Goal: Check status

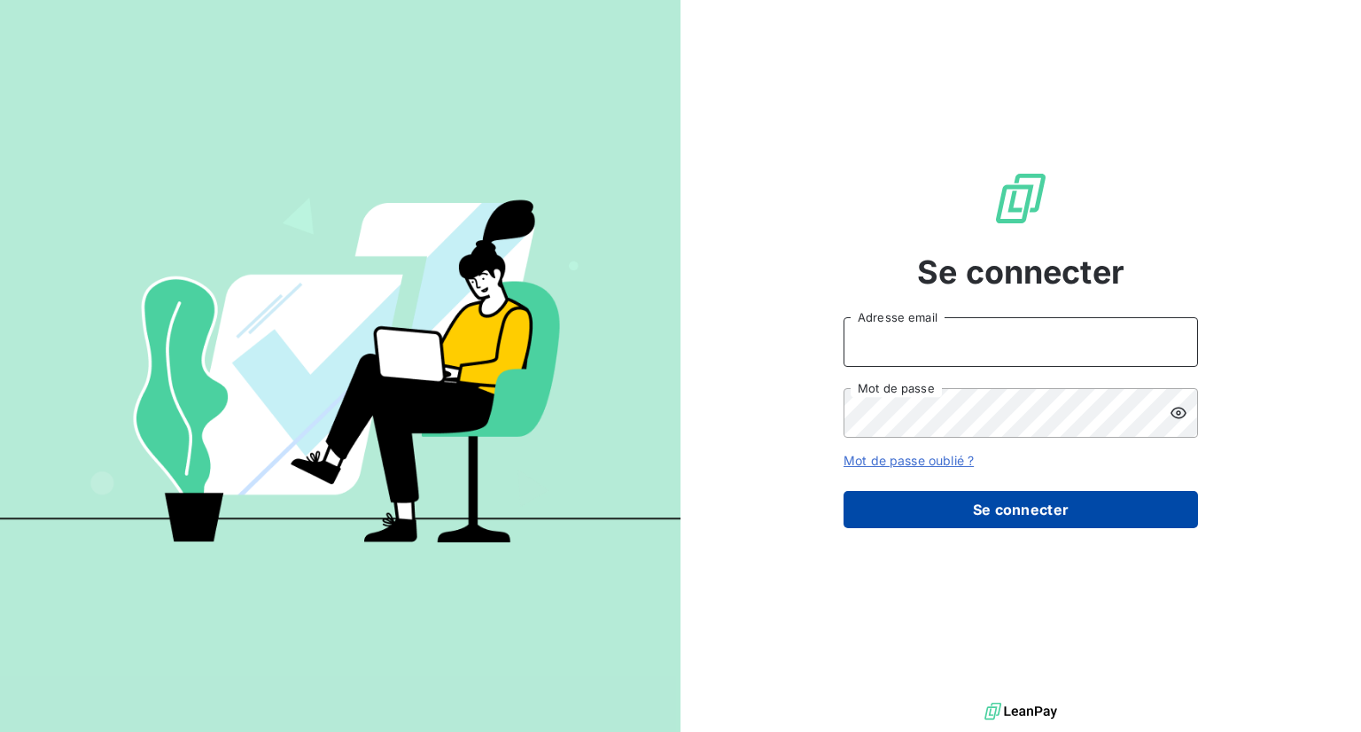
type input "[EMAIL_ADDRESS][DOMAIN_NAME]"
click at [1000, 510] on button "Se connecter" at bounding box center [1021, 509] width 354 height 37
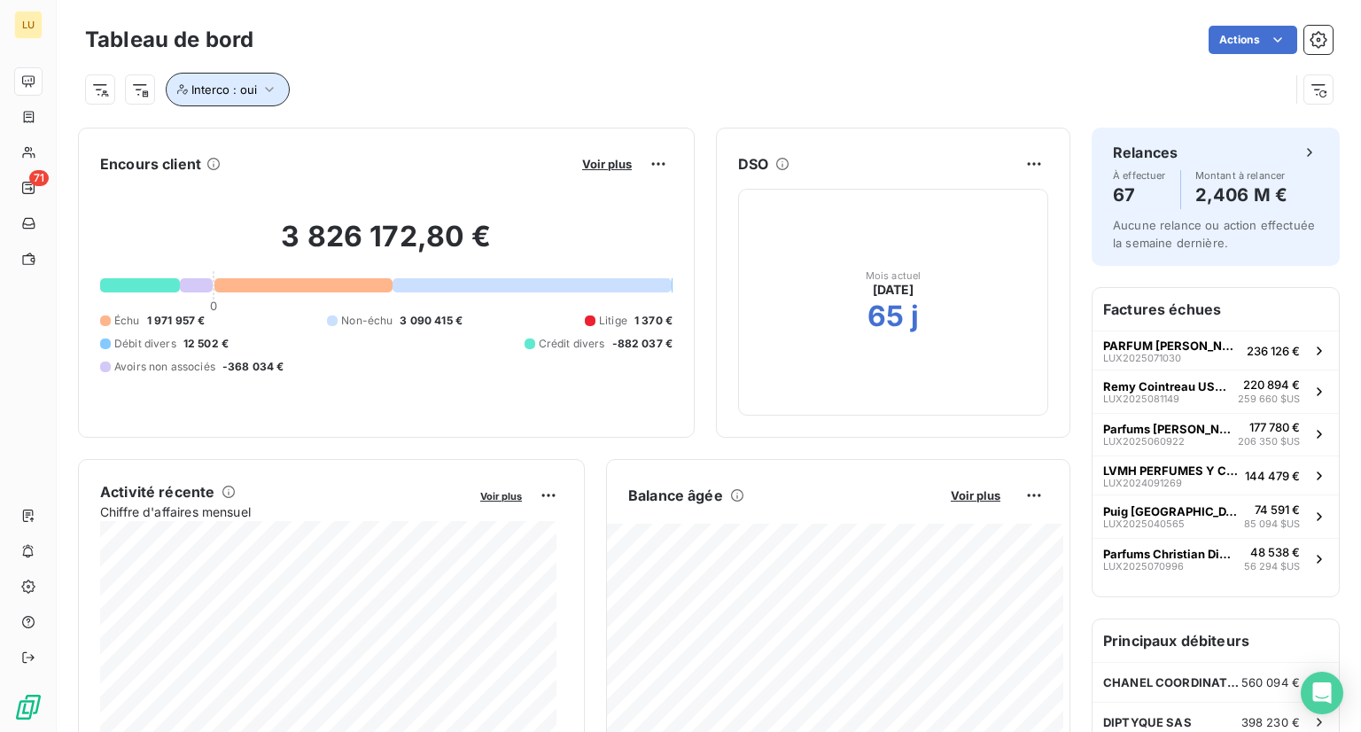
click at [269, 86] on icon "button" at bounding box center [270, 90] width 18 height 18
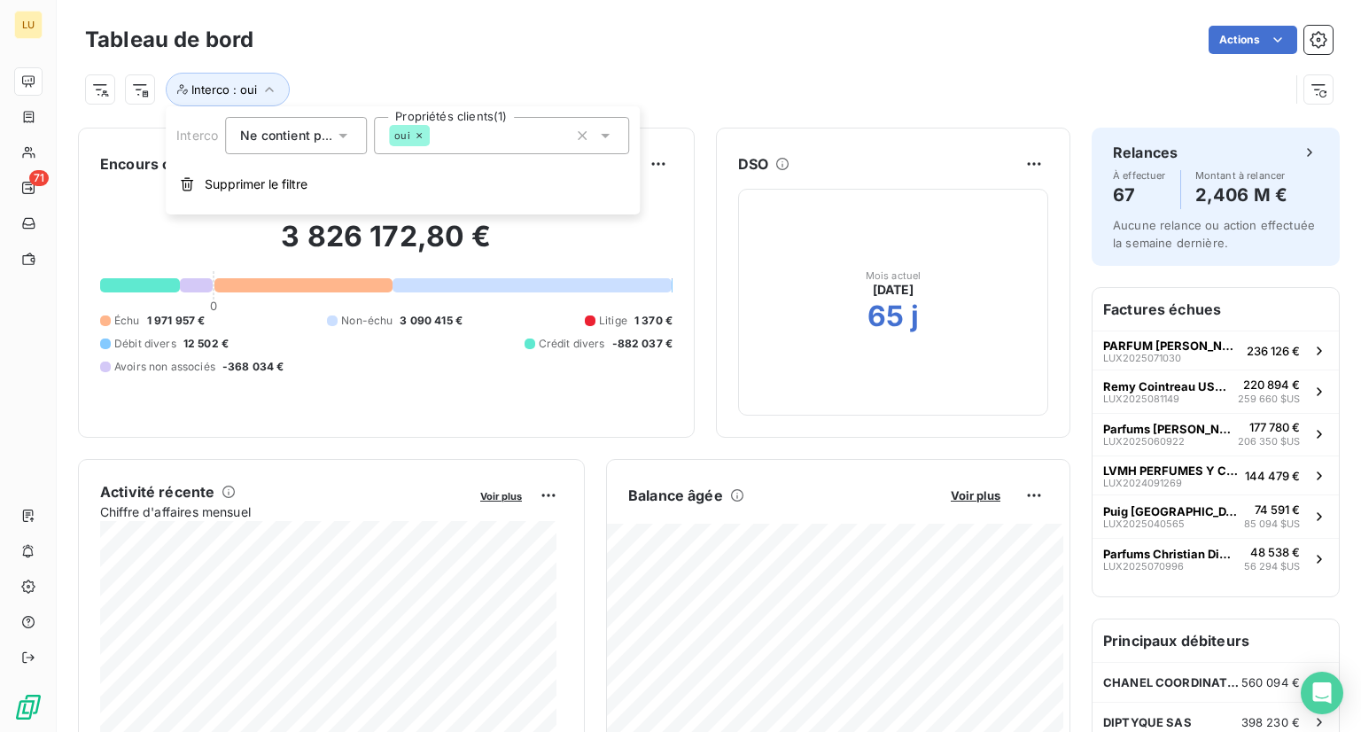
click at [317, 136] on span "Ne contient pas" at bounding box center [288, 135] width 96 height 15
click at [302, 169] on span "Contient" at bounding box center [286, 176] width 51 height 15
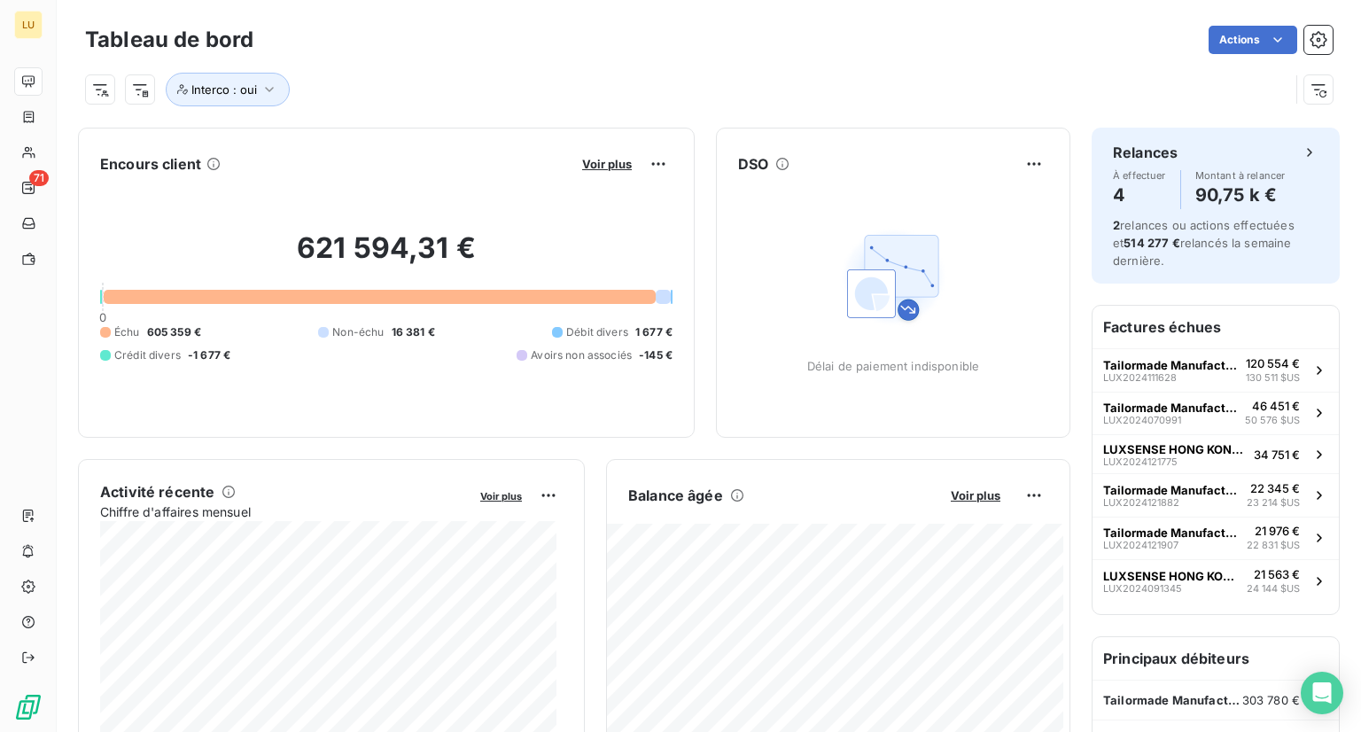
click at [405, 68] on div "Interco : oui" at bounding box center [709, 82] width 1248 height 48
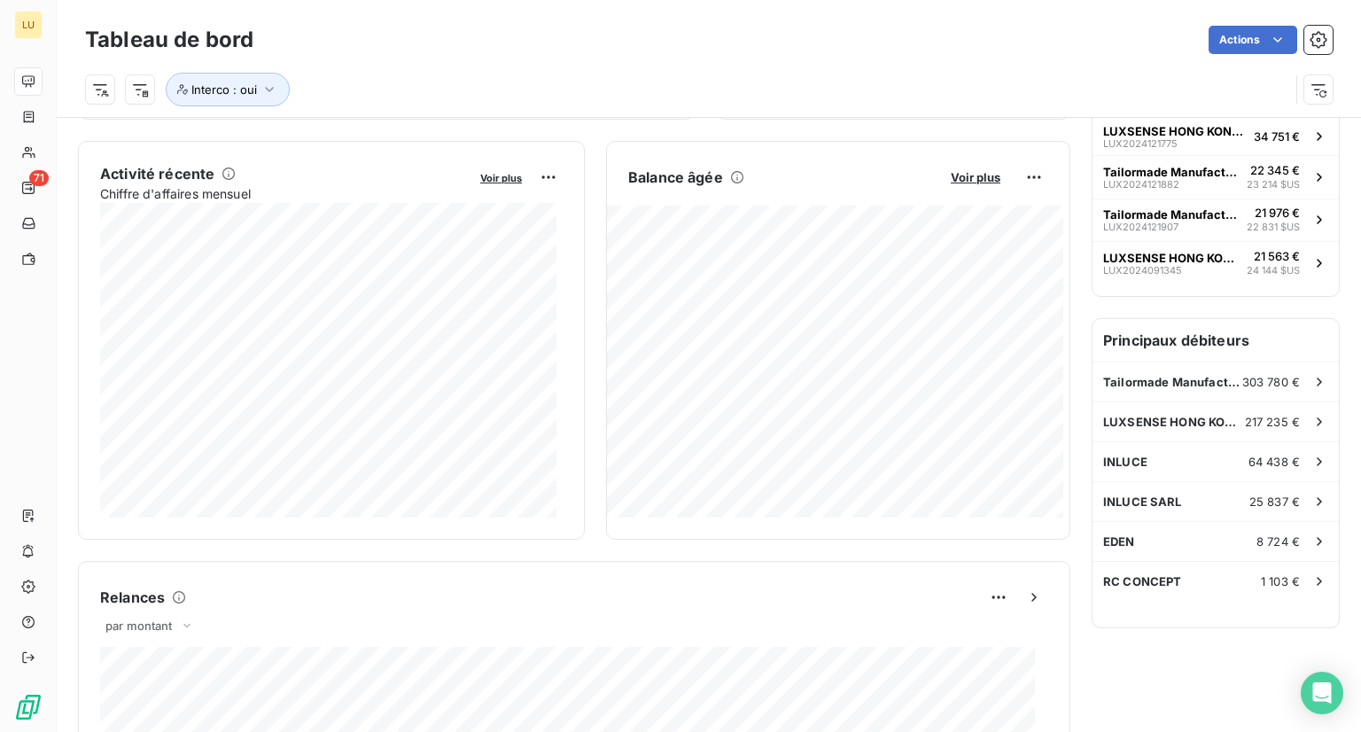
scroll to position [319, 0]
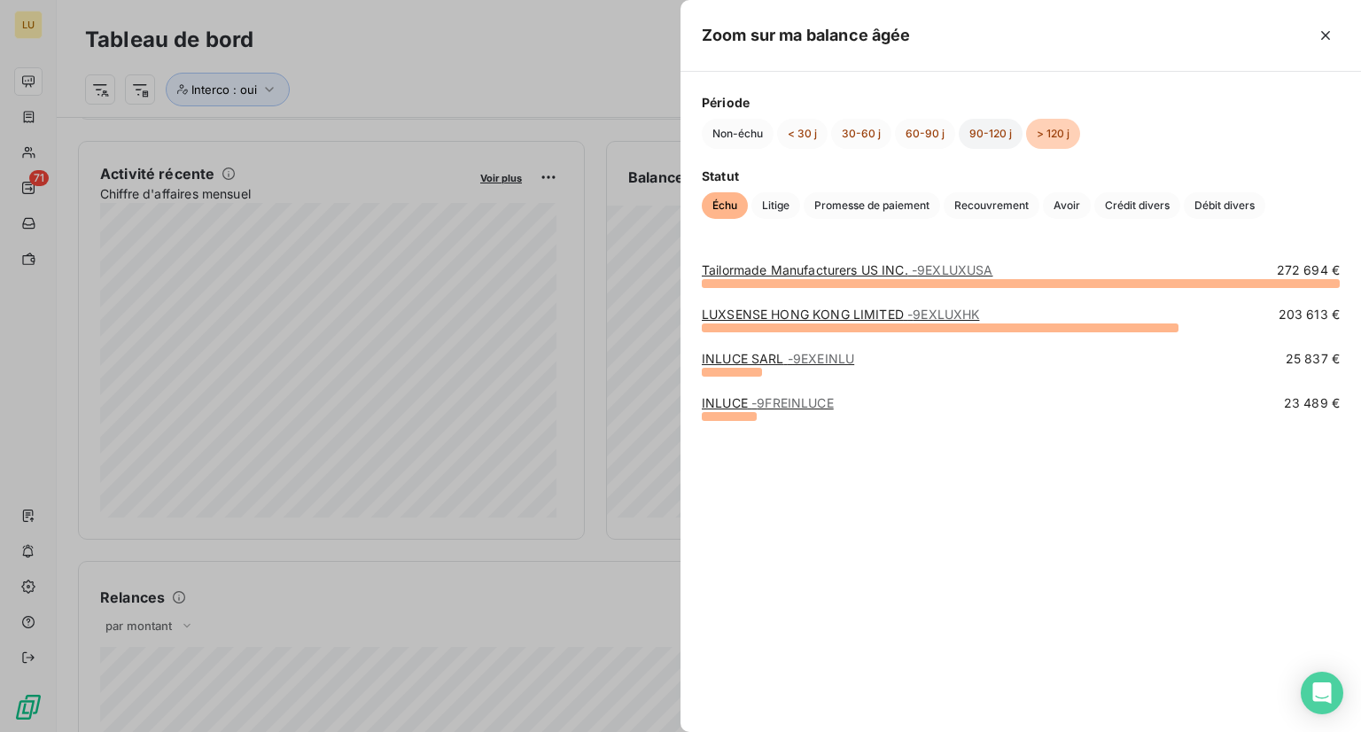
click at [996, 126] on button "90-120 j" at bounding box center [991, 134] width 64 height 30
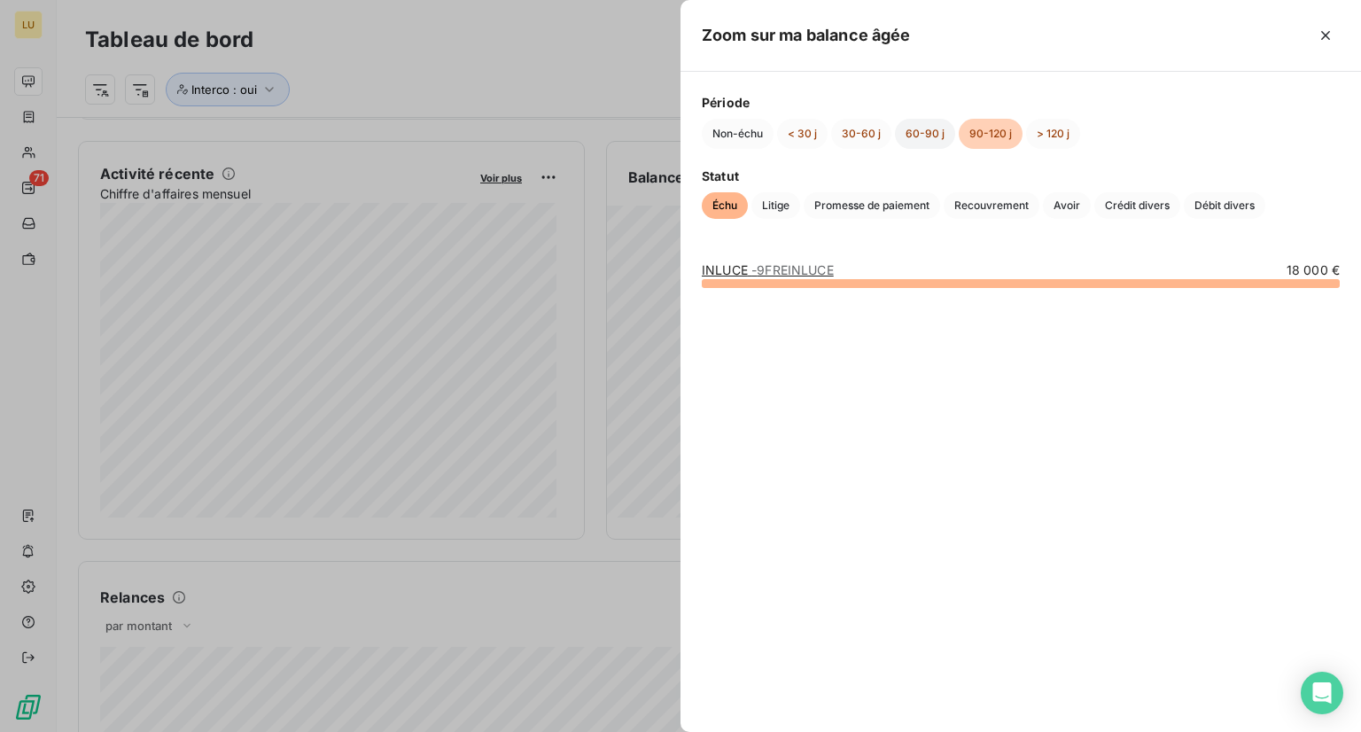
click at [909, 139] on button "60-90 j" at bounding box center [925, 134] width 60 height 30
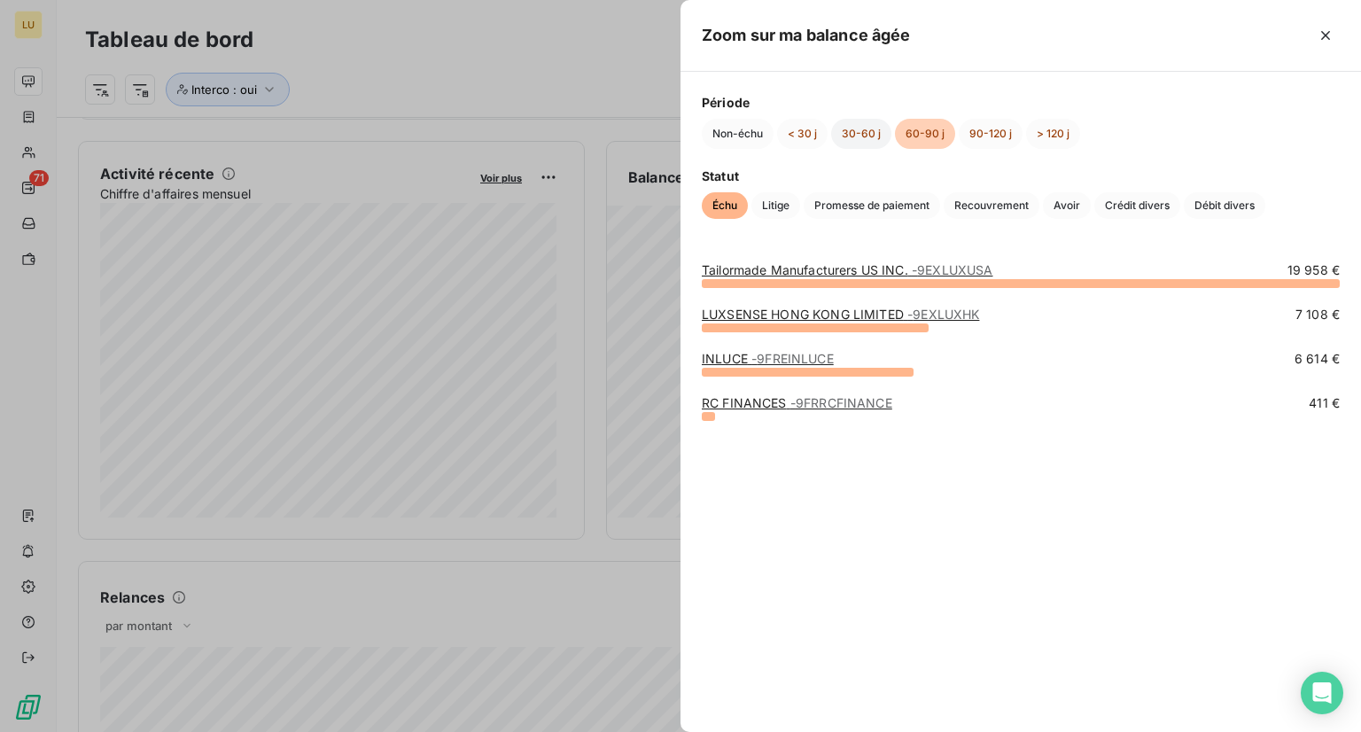
click at [854, 134] on button "30-60 j" at bounding box center [861, 134] width 60 height 30
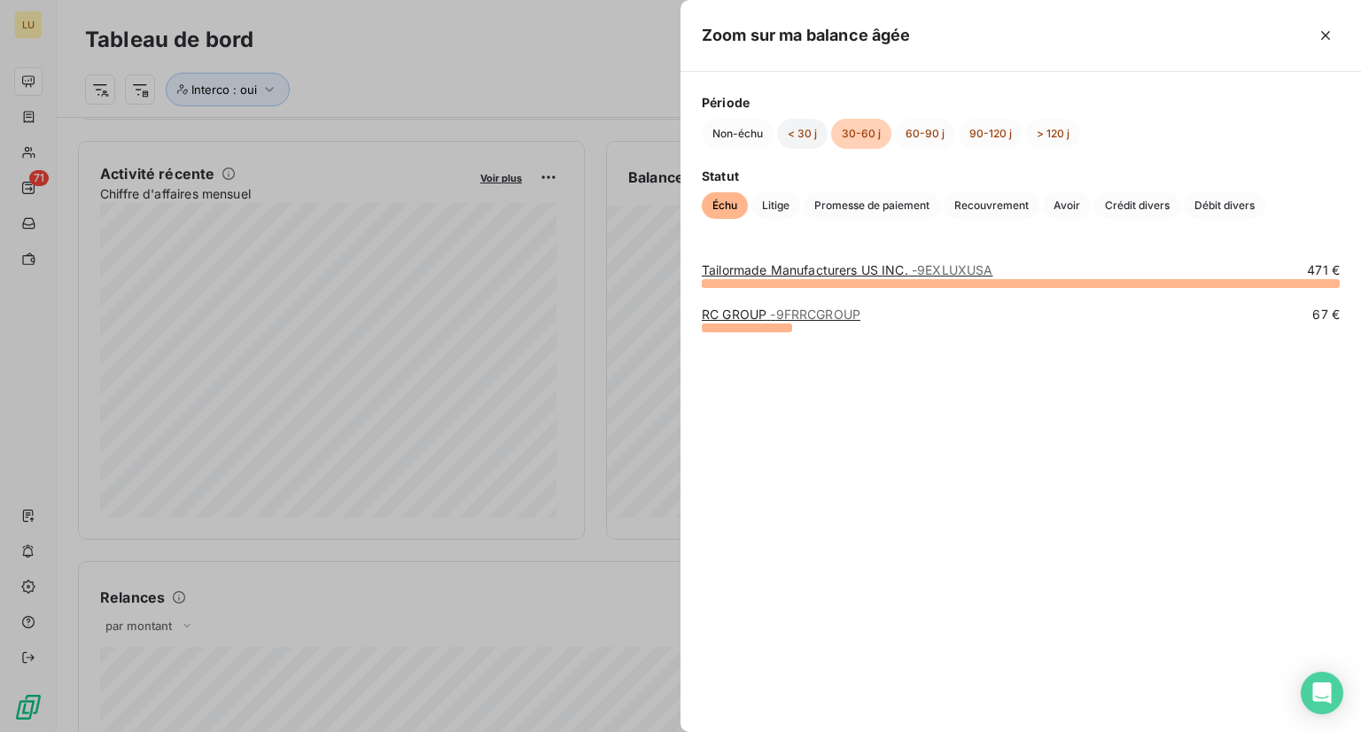
click at [805, 136] on button "< 30 j" at bounding box center [802, 134] width 51 height 30
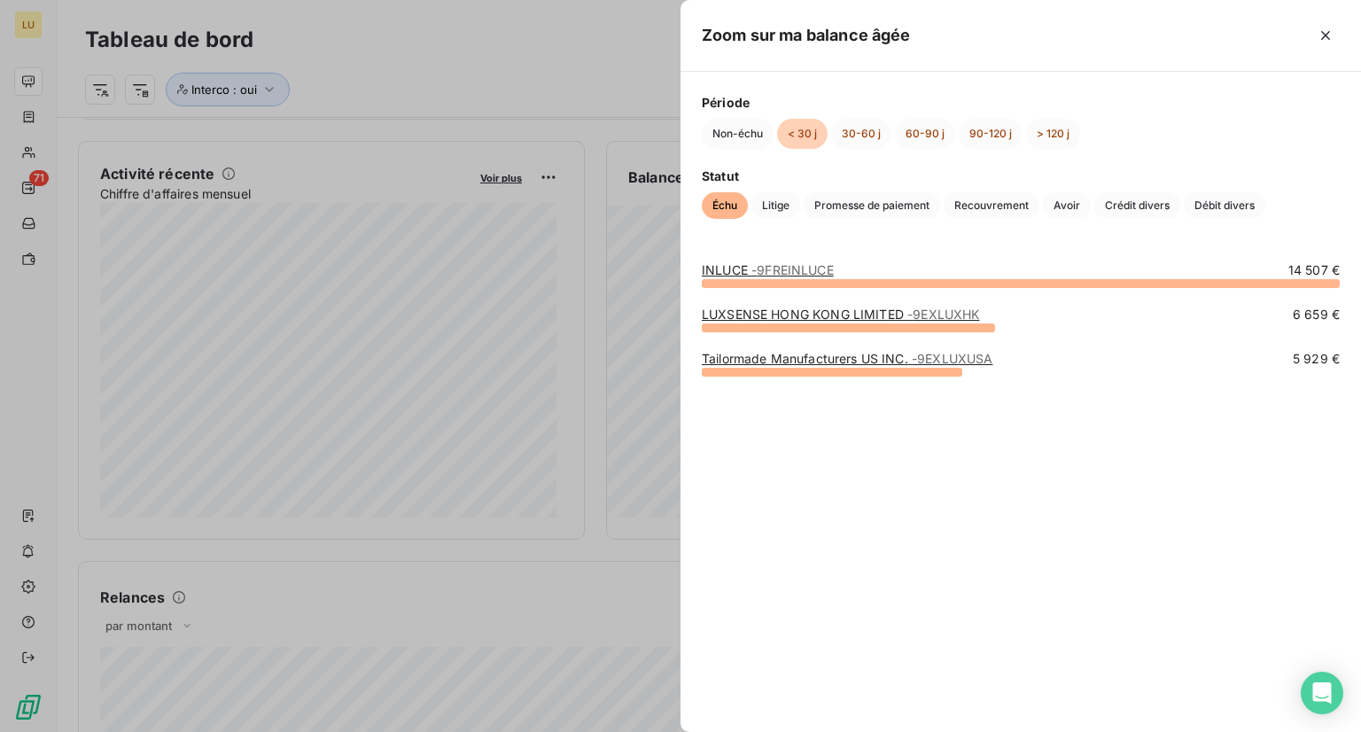
click at [293, 94] on div at bounding box center [680, 366] width 1361 height 732
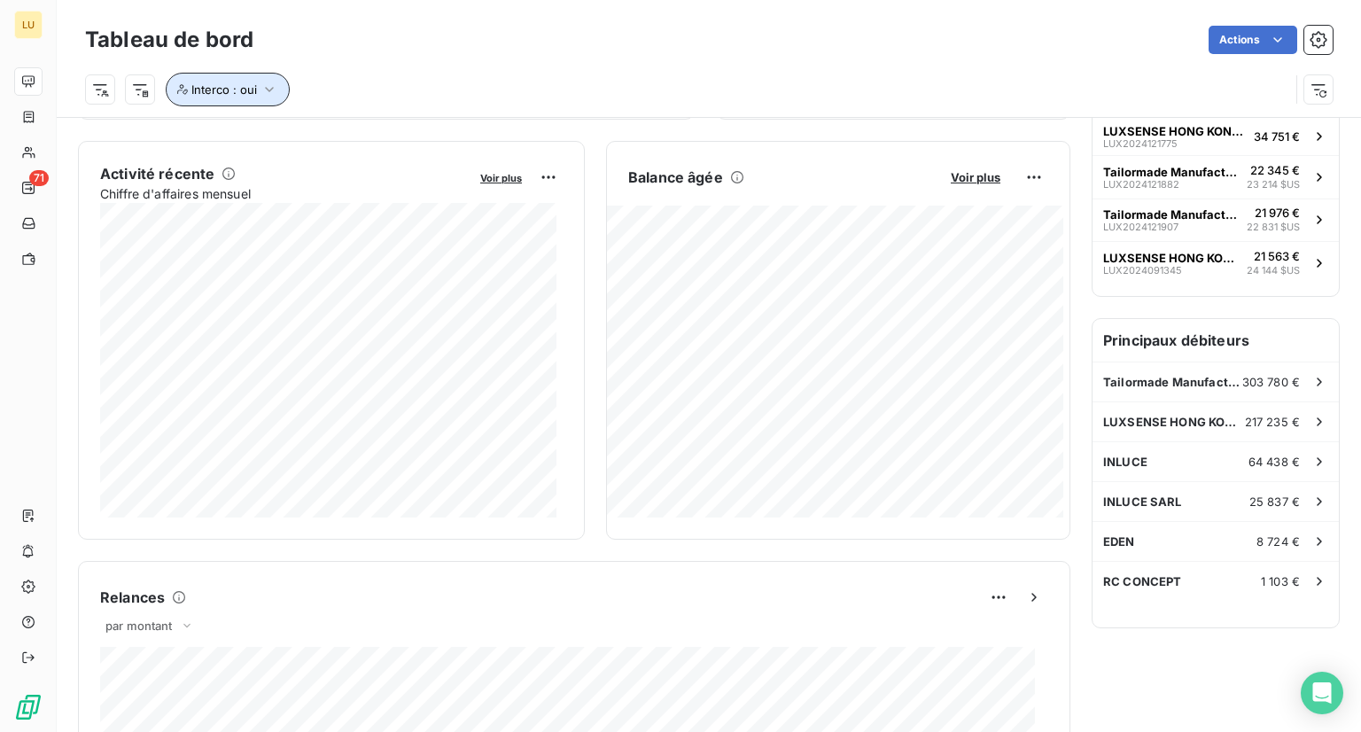
click at [256, 86] on button "Interco : oui" at bounding box center [228, 90] width 124 height 34
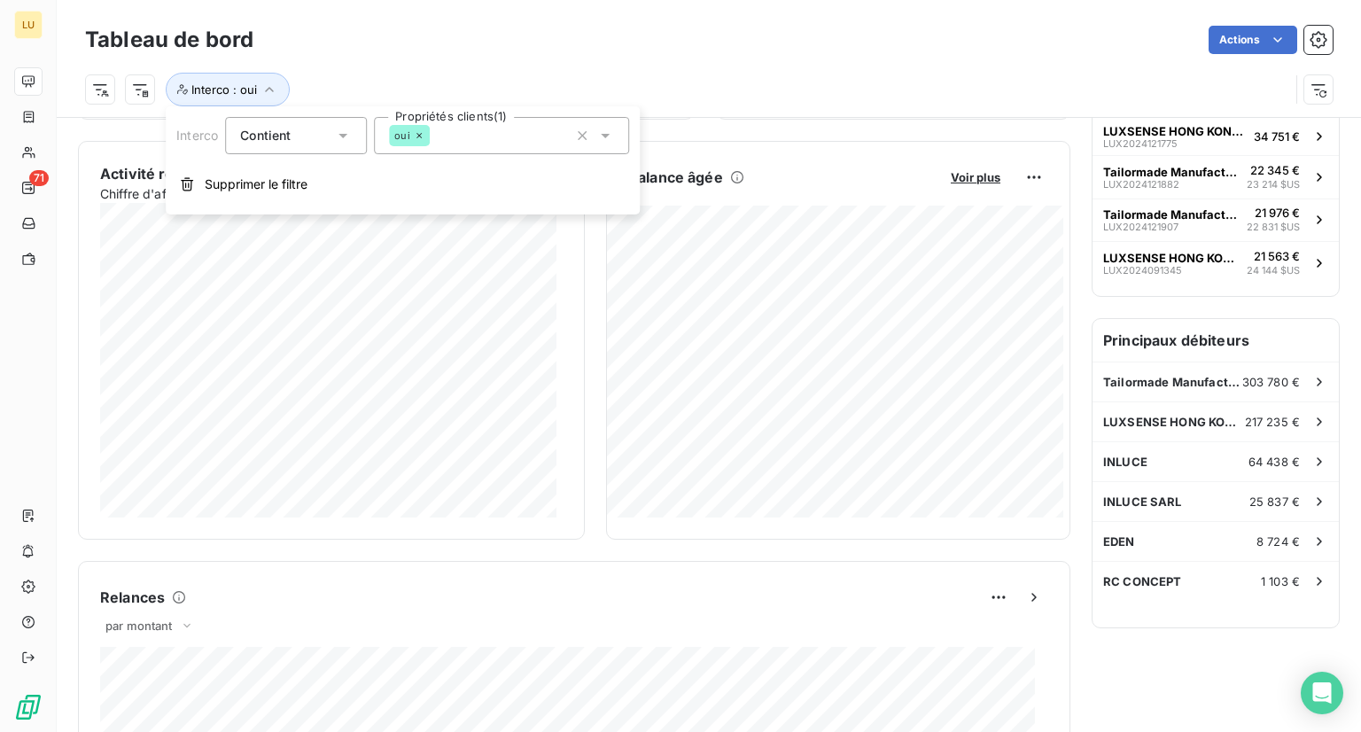
click at [321, 132] on div "Contient is" at bounding box center [287, 135] width 94 height 25
click at [296, 217] on li "Ne contient pas" at bounding box center [297, 209] width 145 height 32
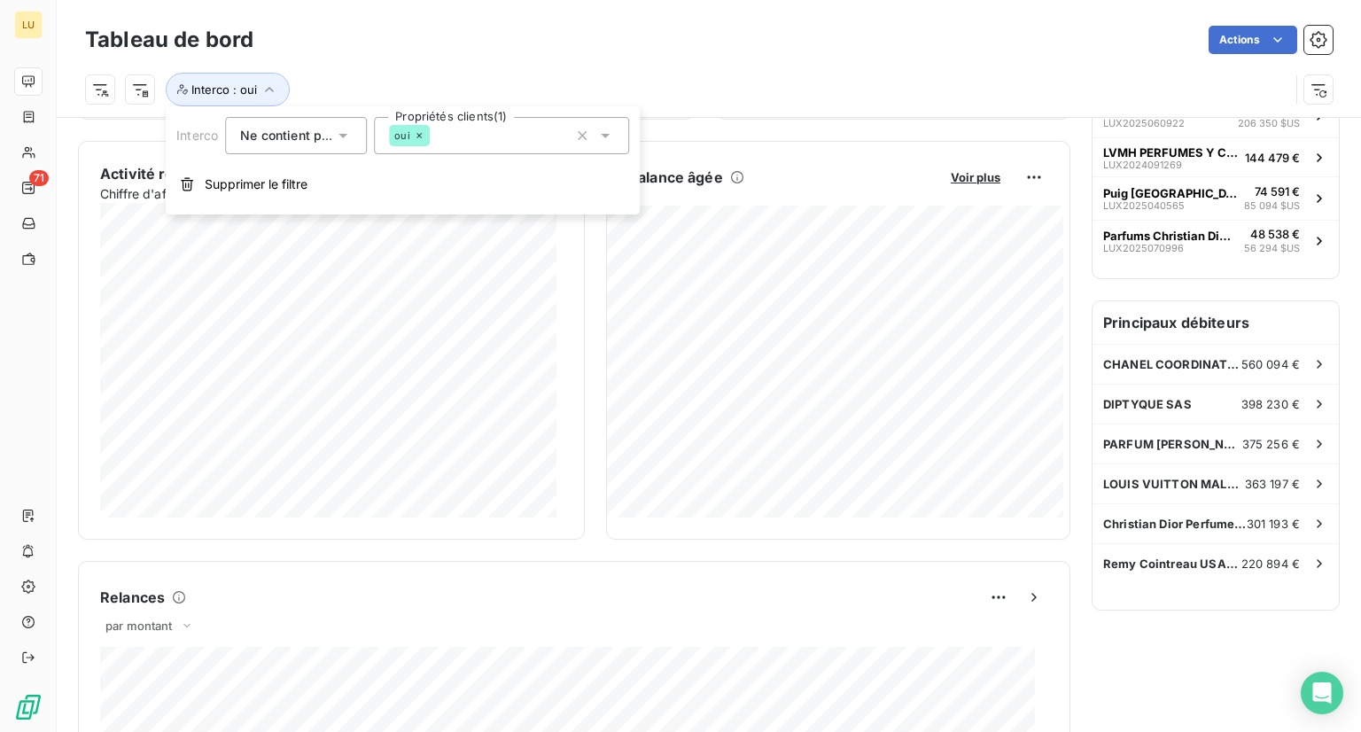
scroll to position [308, 0]
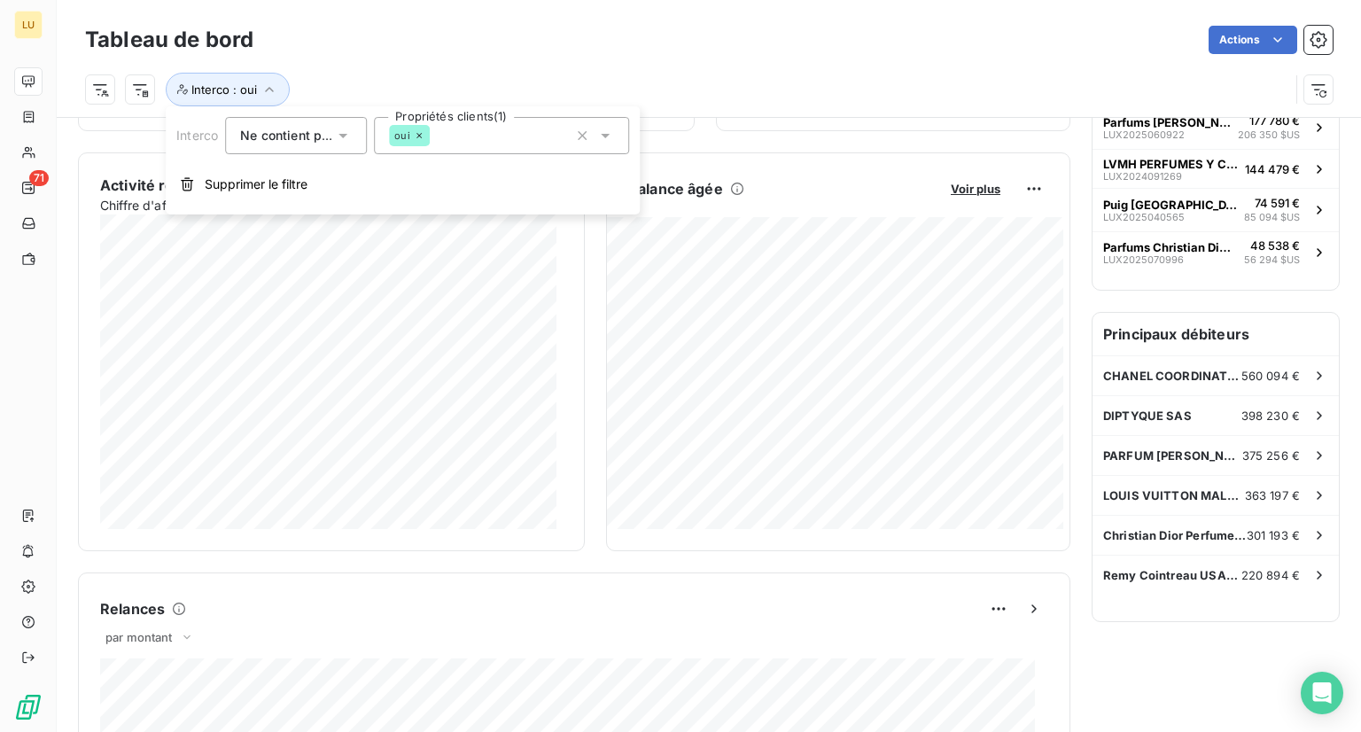
click at [762, 144] on div "Encours client Voir plus 3 826 172,80 € 0 Échu 1 971 957 € Non-échu 3 090 415 €…" at bounding box center [574, 606] width 993 height 1570
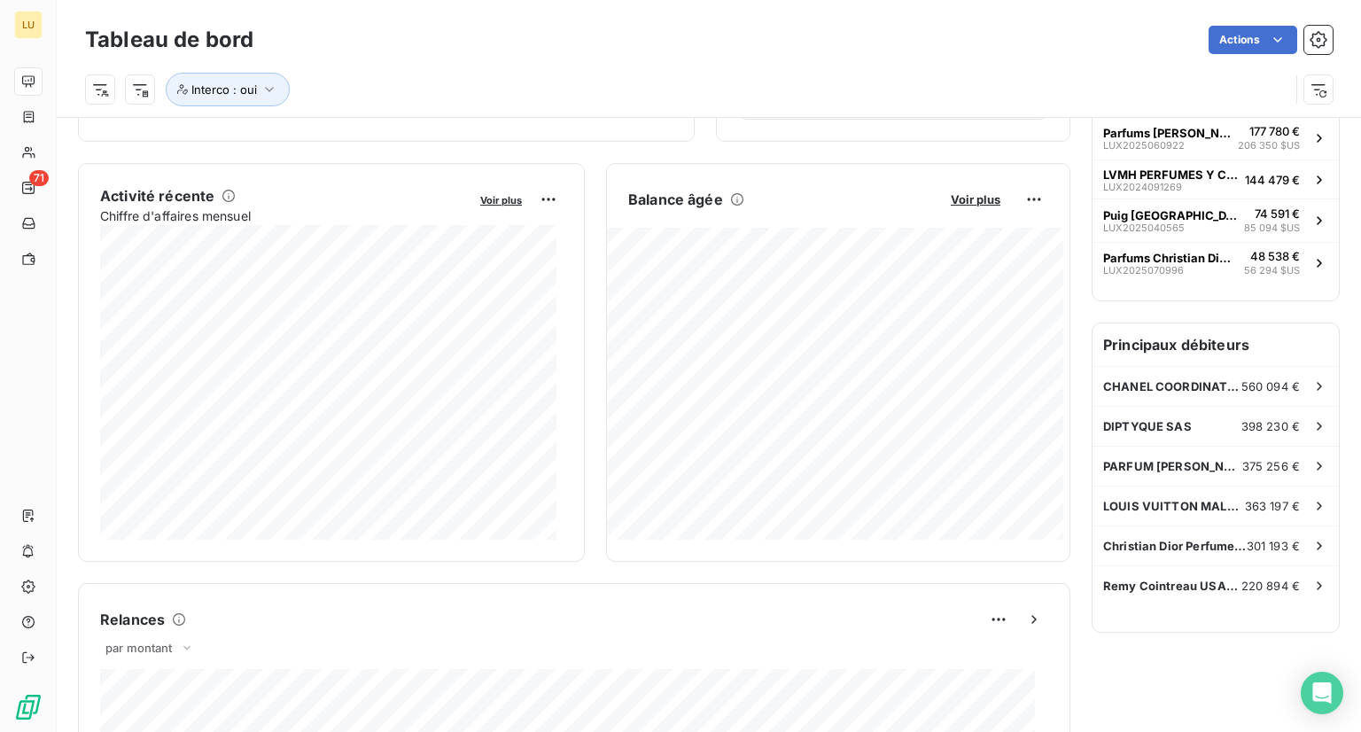
scroll to position [305, 0]
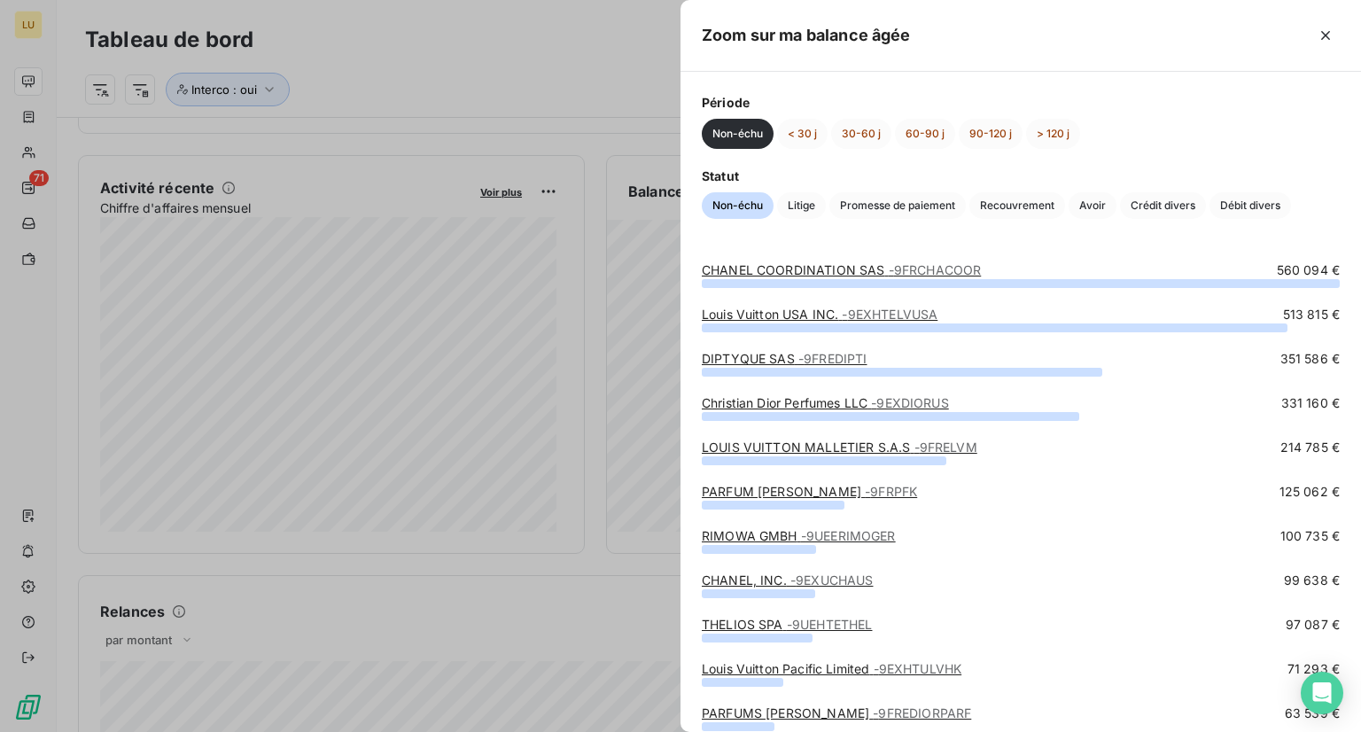
click at [1172, 156] on div "Période Non-échu < 30 j 30-60 j 60-90 j 90-120 j > 120 j Statut Non-échu Litige…" at bounding box center [1021, 156] width 681 height 168
click at [798, 131] on button "< 30 j" at bounding box center [802, 134] width 51 height 30
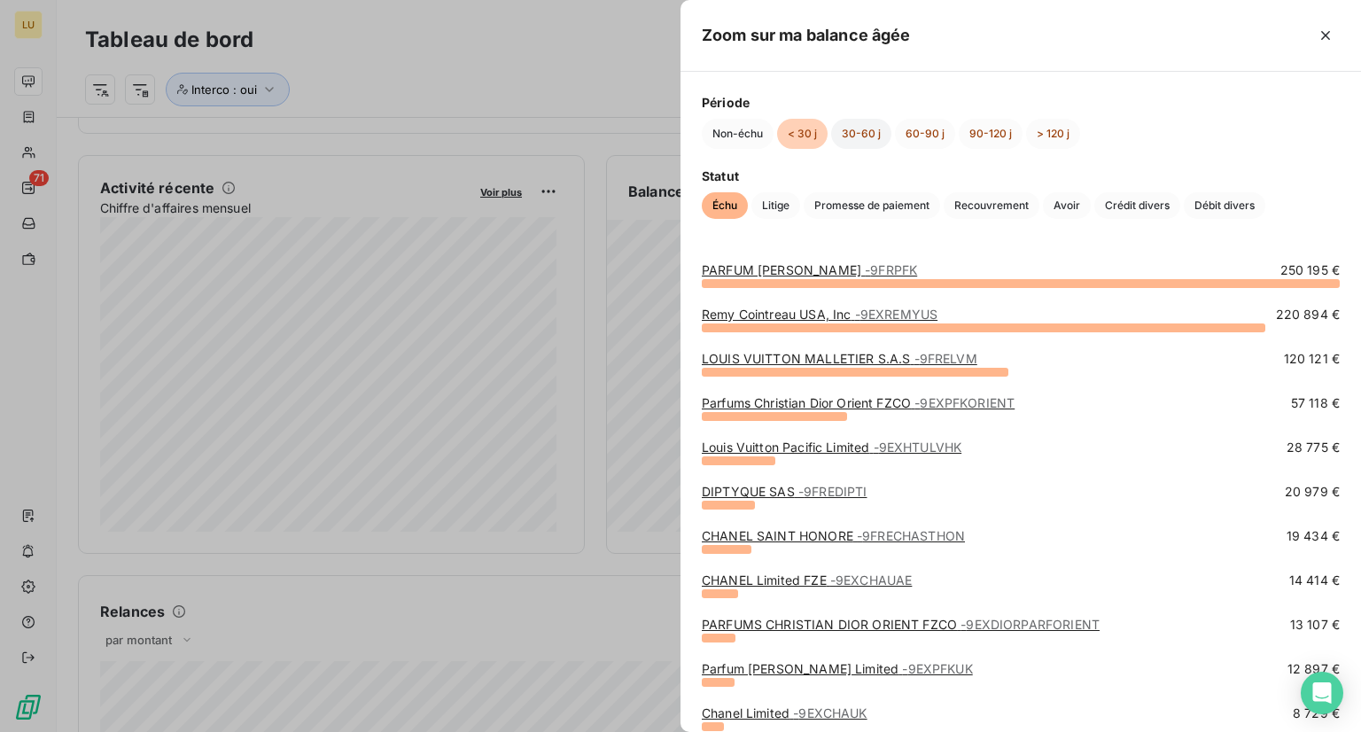
click at [851, 131] on button "30-60 j" at bounding box center [861, 134] width 60 height 30
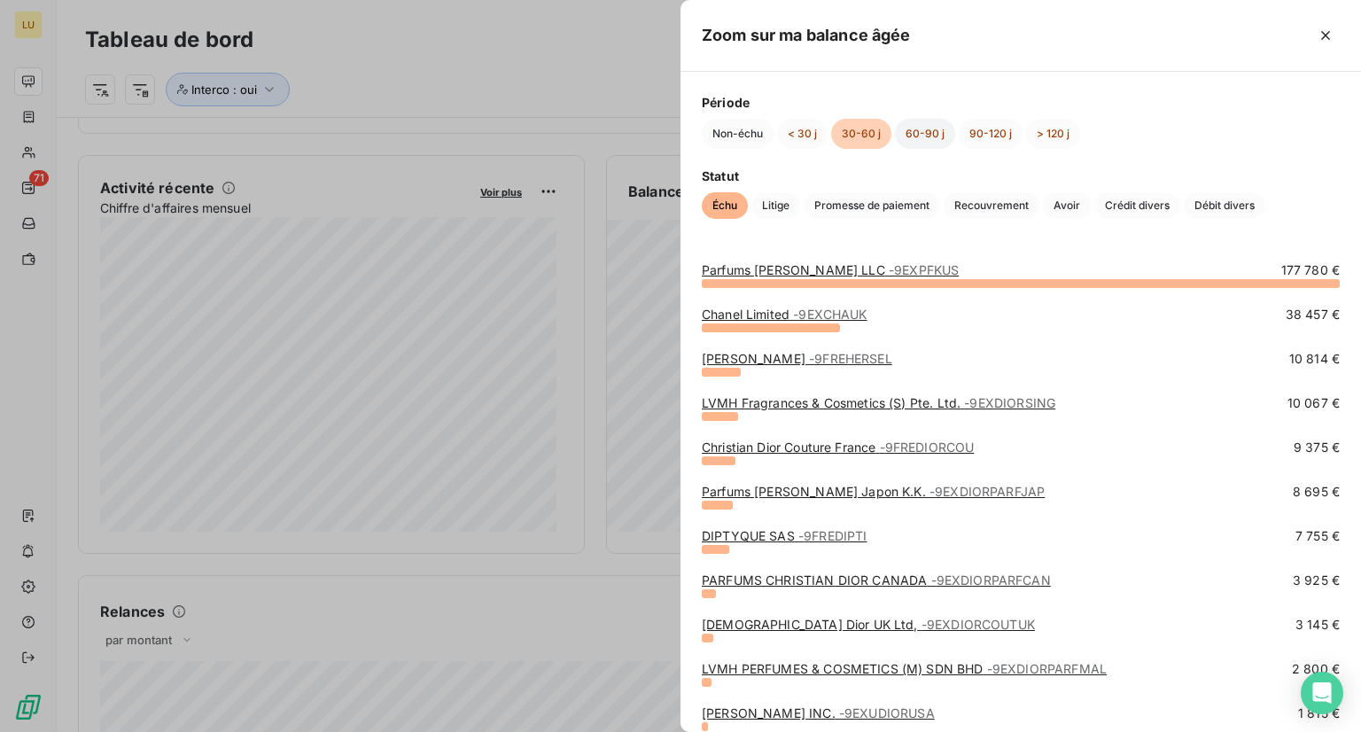
click at [907, 136] on button "60-90 j" at bounding box center [925, 134] width 60 height 30
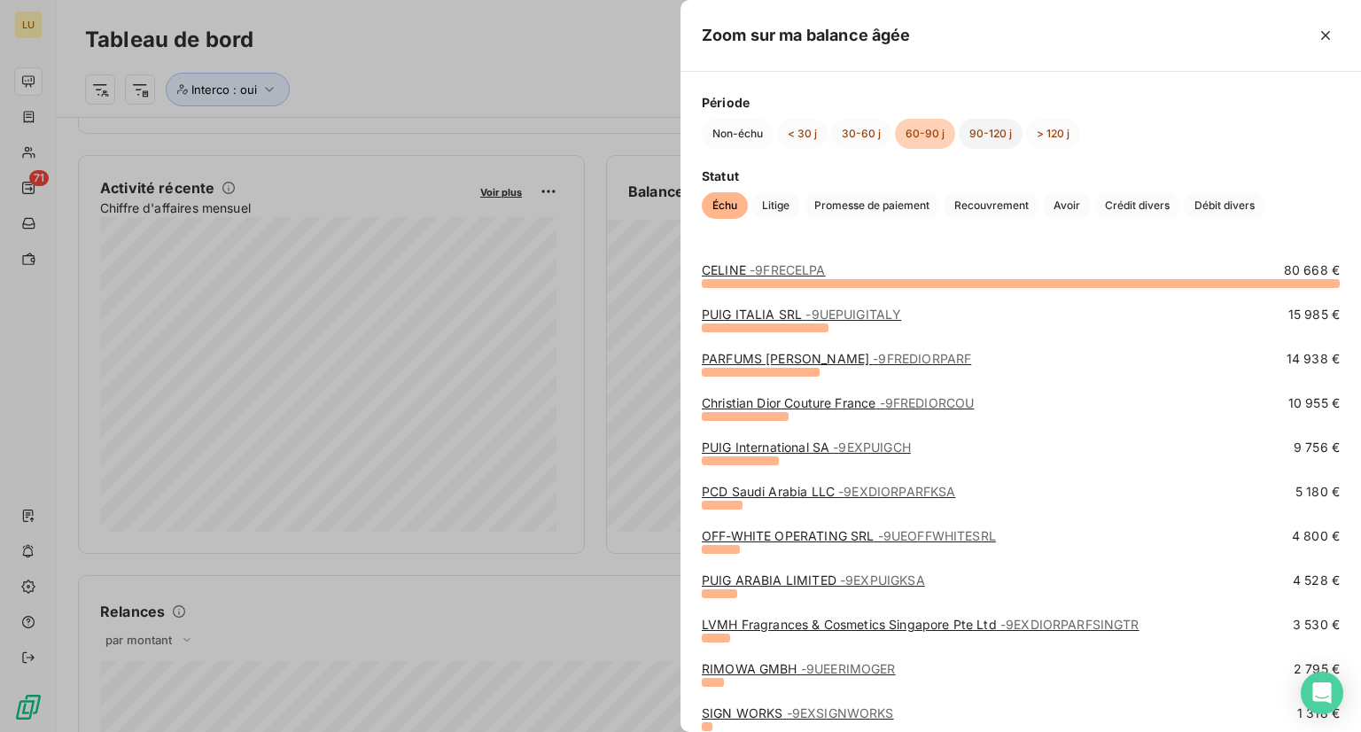
click at [971, 129] on button "90-120 j" at bounding box center [991, 134] width 64 height 30
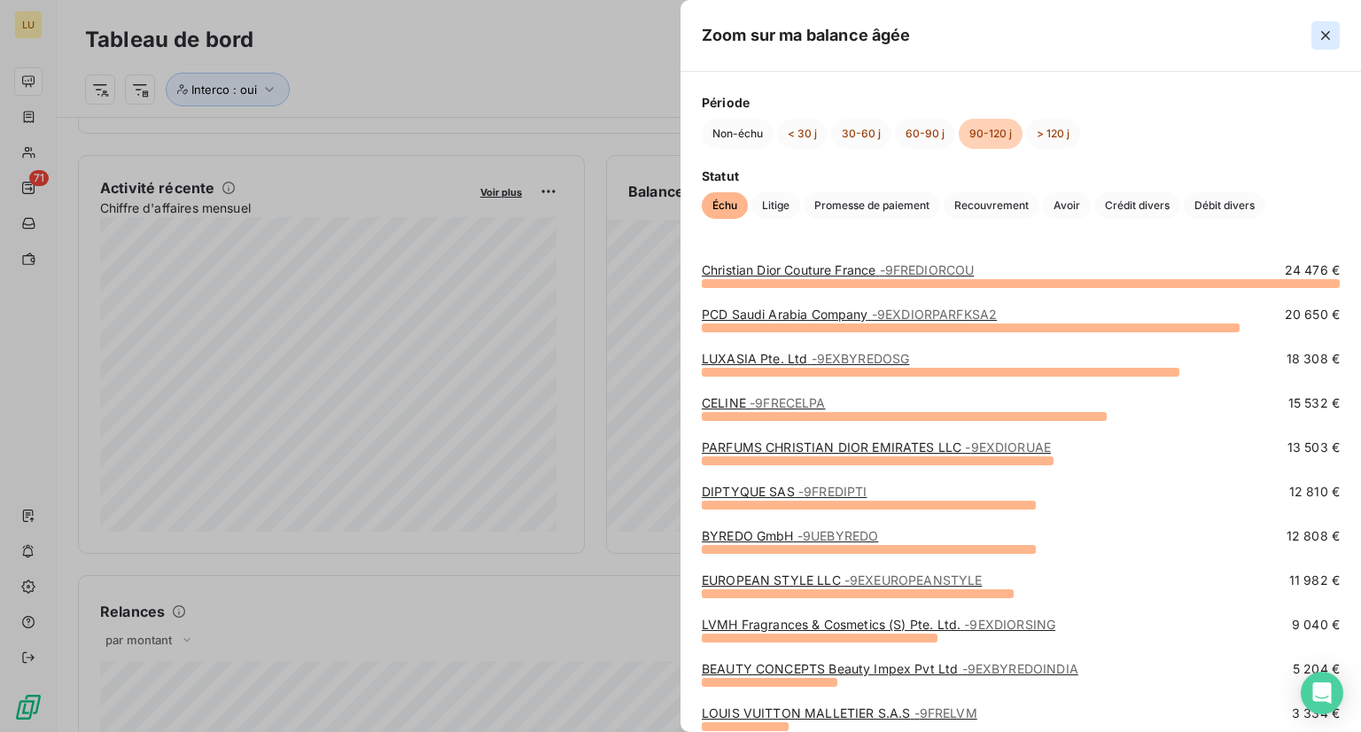
click at [1333, 35] on icon "button" at bounding box center [1326, 36] width 18 height 18
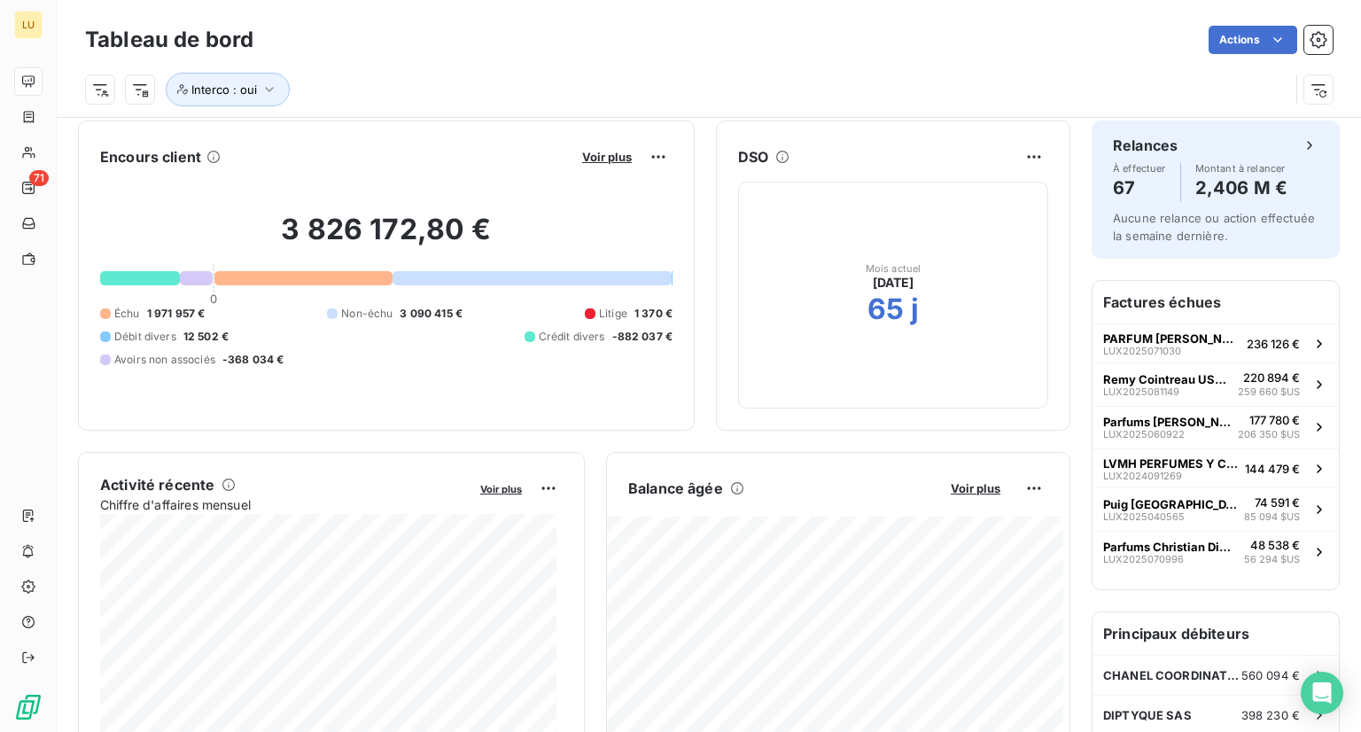
scroll to position [10, 0]
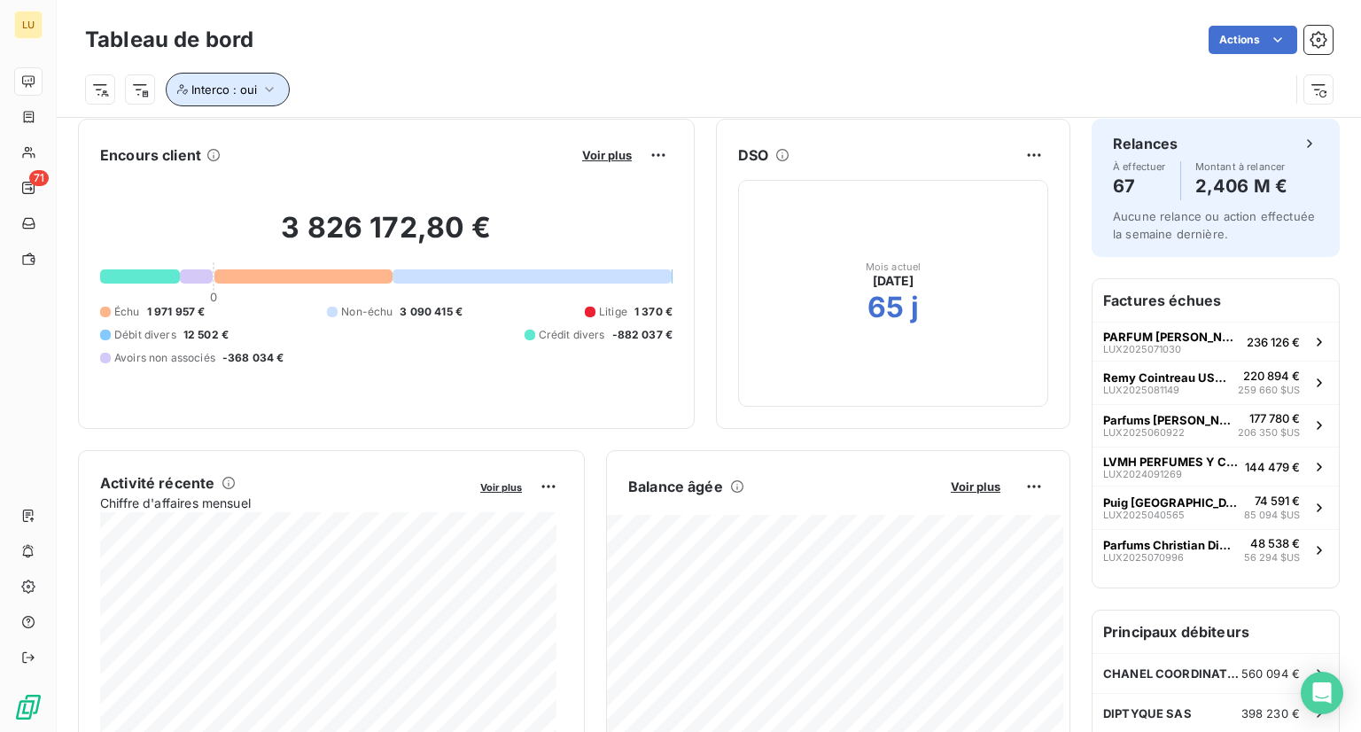
click at [224, 88] on span "Interco : oui" at bounding box center [224, 89] width 66 height 14
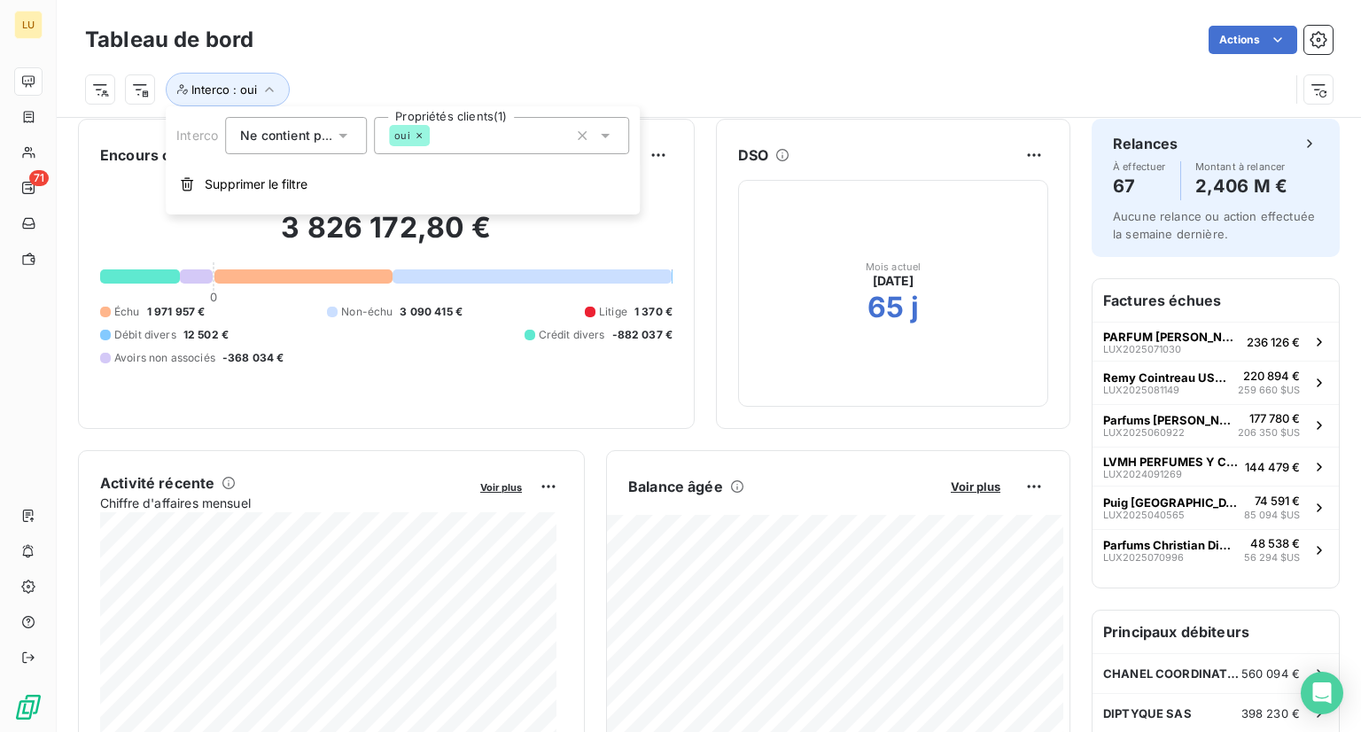
click at [333, 131] on span "Ne contient pas" at bounding box center [288, 135] width 96 height 15
click at [454, 58] on div "Interco : oui" at bounding box center [709, 82] width 1248 height 48
